Goal: Navigation & Orientation: Find specific page/section

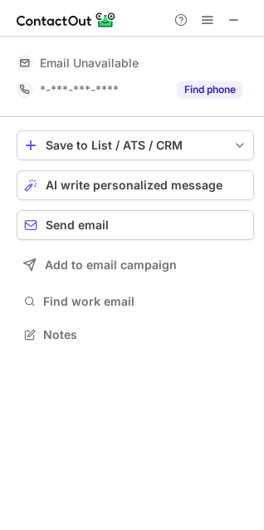
scroll to position [323, 264]
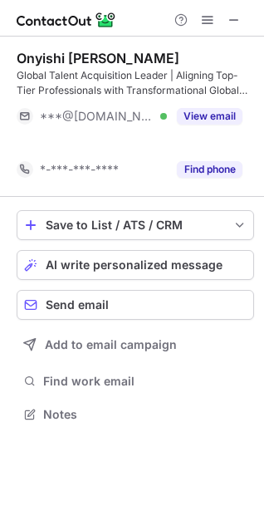
scroll to position [376, 264]
